Goal: Find specific page/section: Find specific page/section

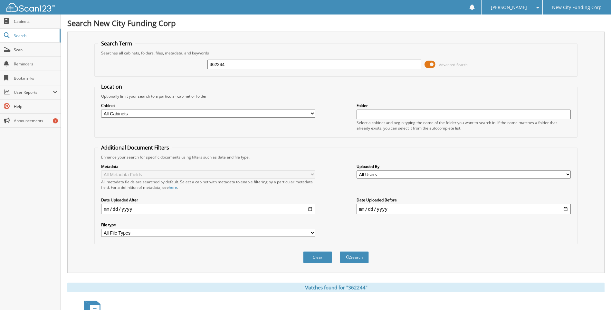
click at [259, 63] on input "362244" at bounding box center [314, 65] width 214 height 10
type input "378185"
click at [340, 251] on button "Search" at bounding box center [354, 257] width 29 height 12
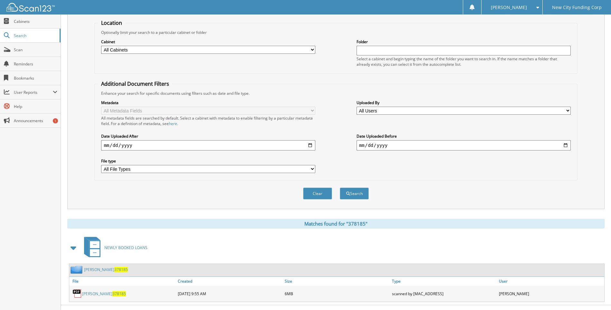
scroll to position [75, 0]
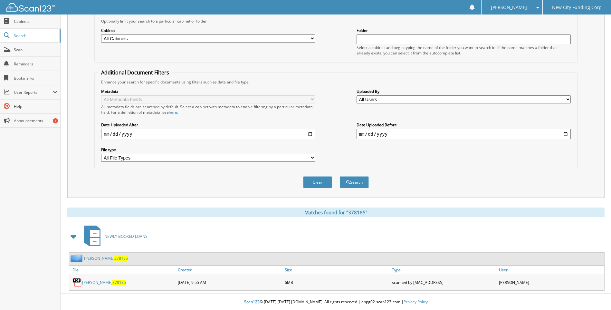
click at [100, 281] on link "[PERSON_NAME] 378185" at bounding box center [104, 282] width 44 height 5
